Goal: Navigation & Orientation: Find specific page/section

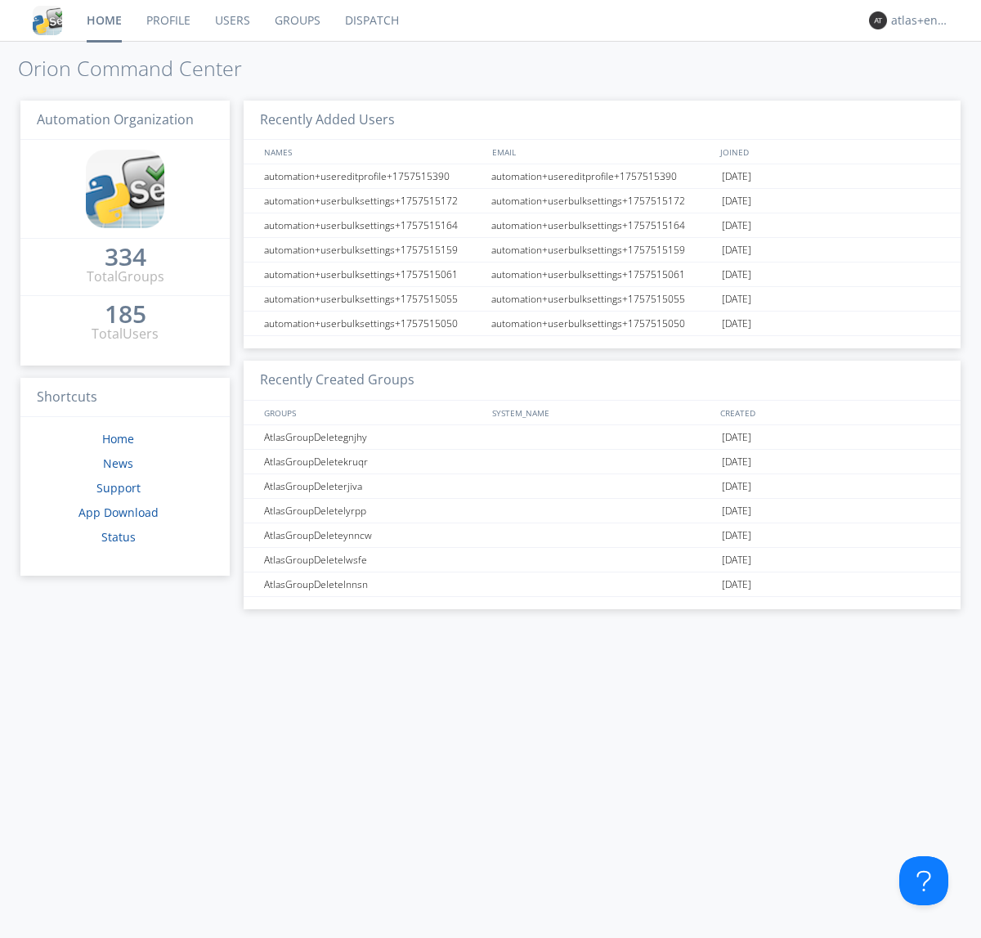
click at [370, 20] on link "Dispatch" at bounding box center [372, 20] width 78 height 41
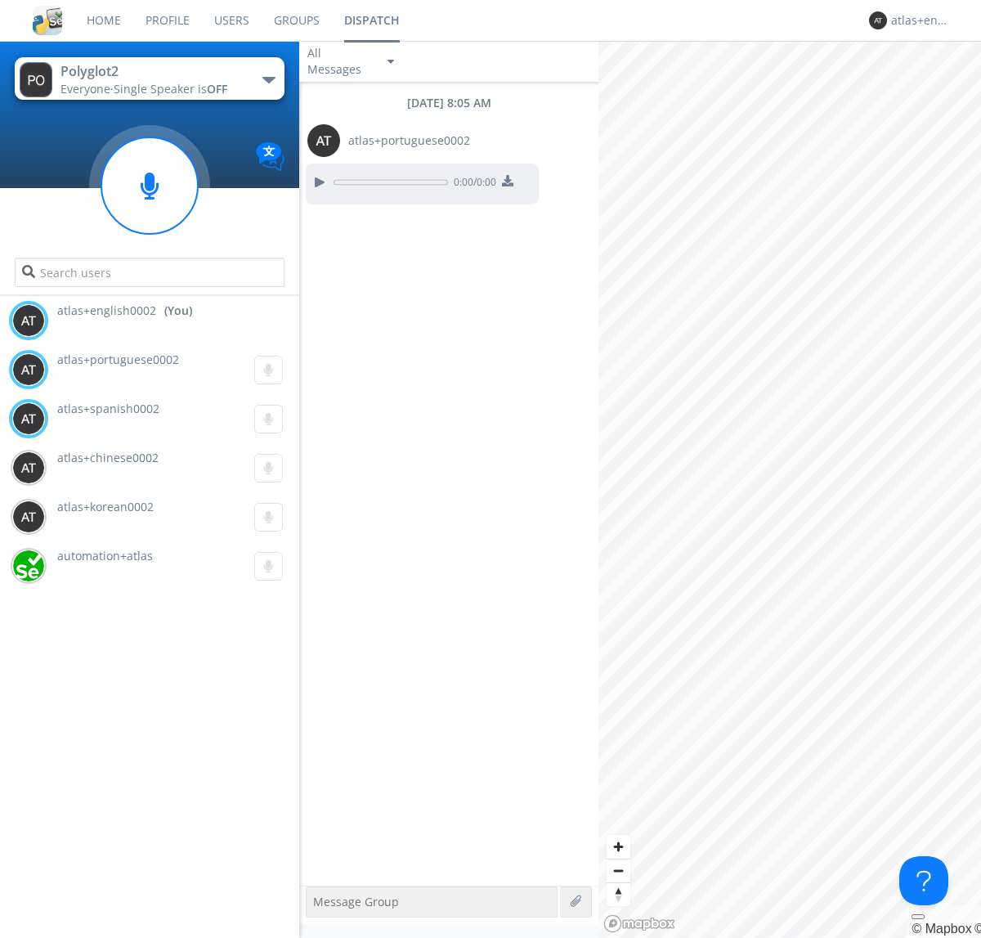
click at [268, 79] on div "button" at bounding box center [268, 80] width 13 height 7
click at [0, 0] on span "Polyglot3" at bounding box center [0, 0] width 0 height 0
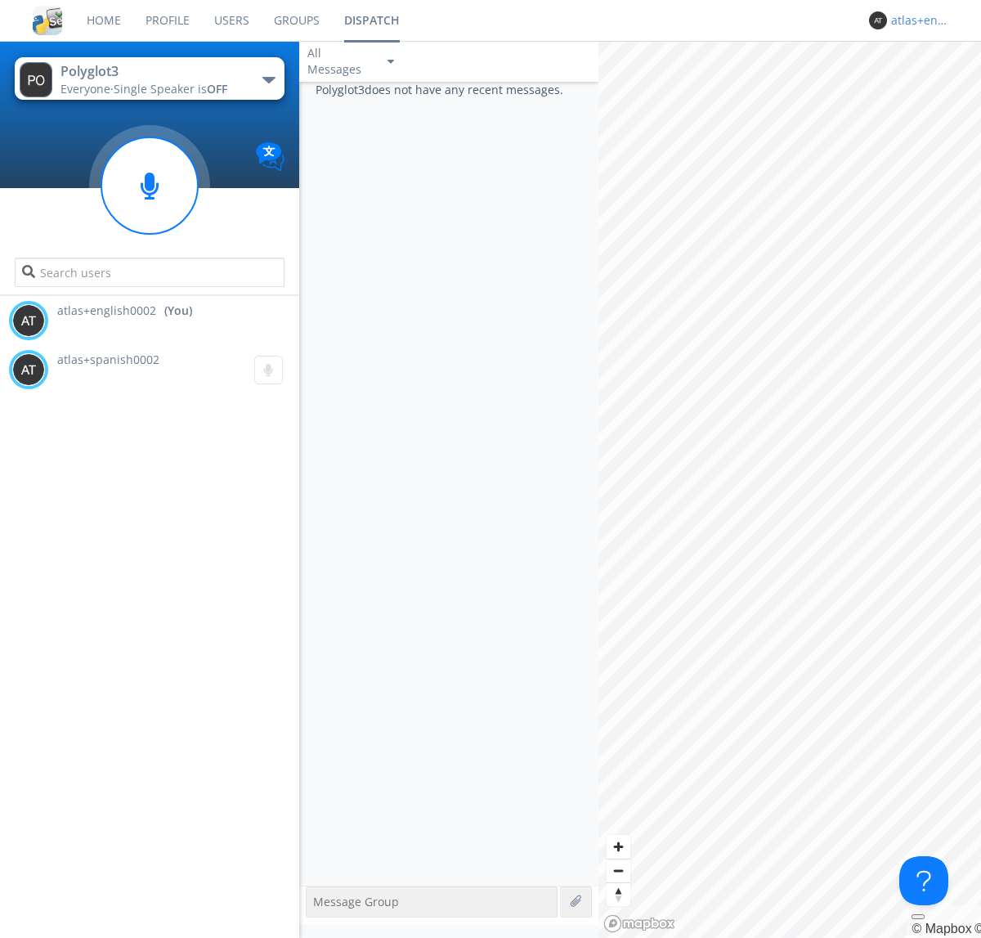
click at [917, 20] on div "atlas+english0002" at bounding box center [921, 20] width 61 height 16
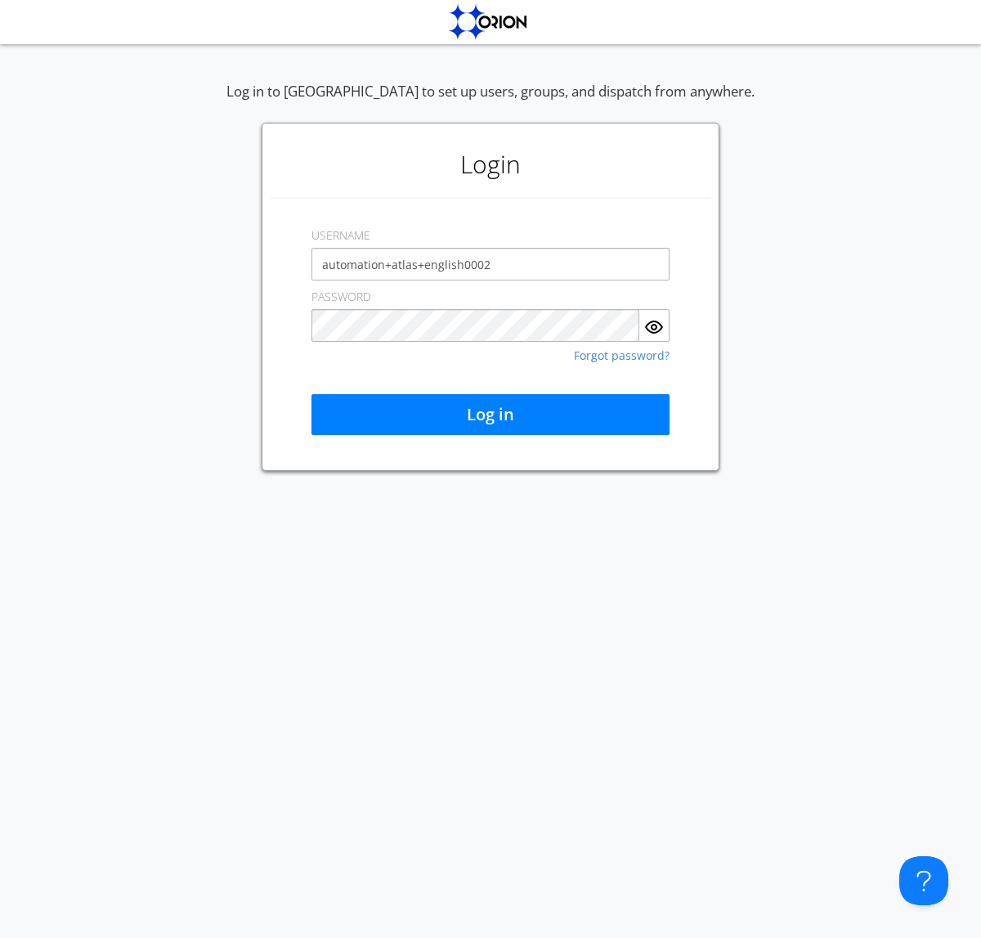
type input "automation+atlas+english0002"
click at [491, 414] on button "Log in" at bounding box center [490, 414] width 358 height 41
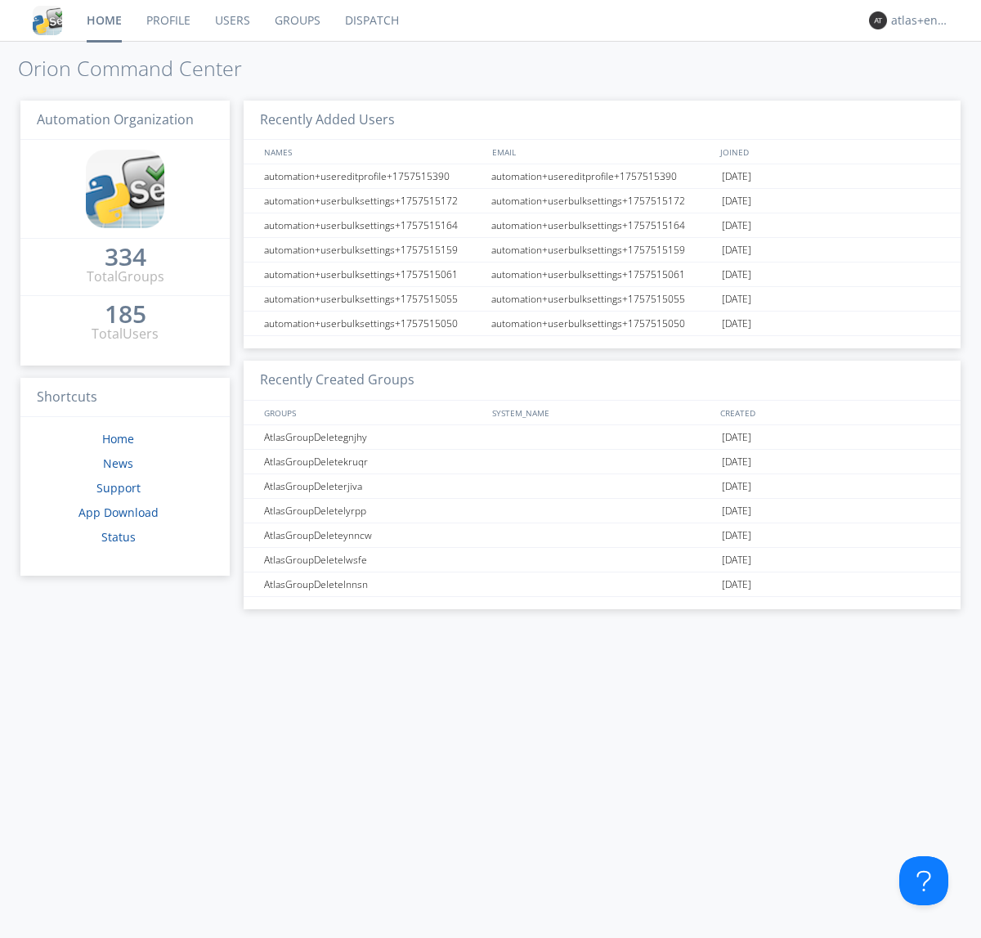
click at [370, 20] on link "Dispatch" at bounding box center [372, 20] width 78 height 41
